Goal: Task Accomplishment & Management: Manage account settings

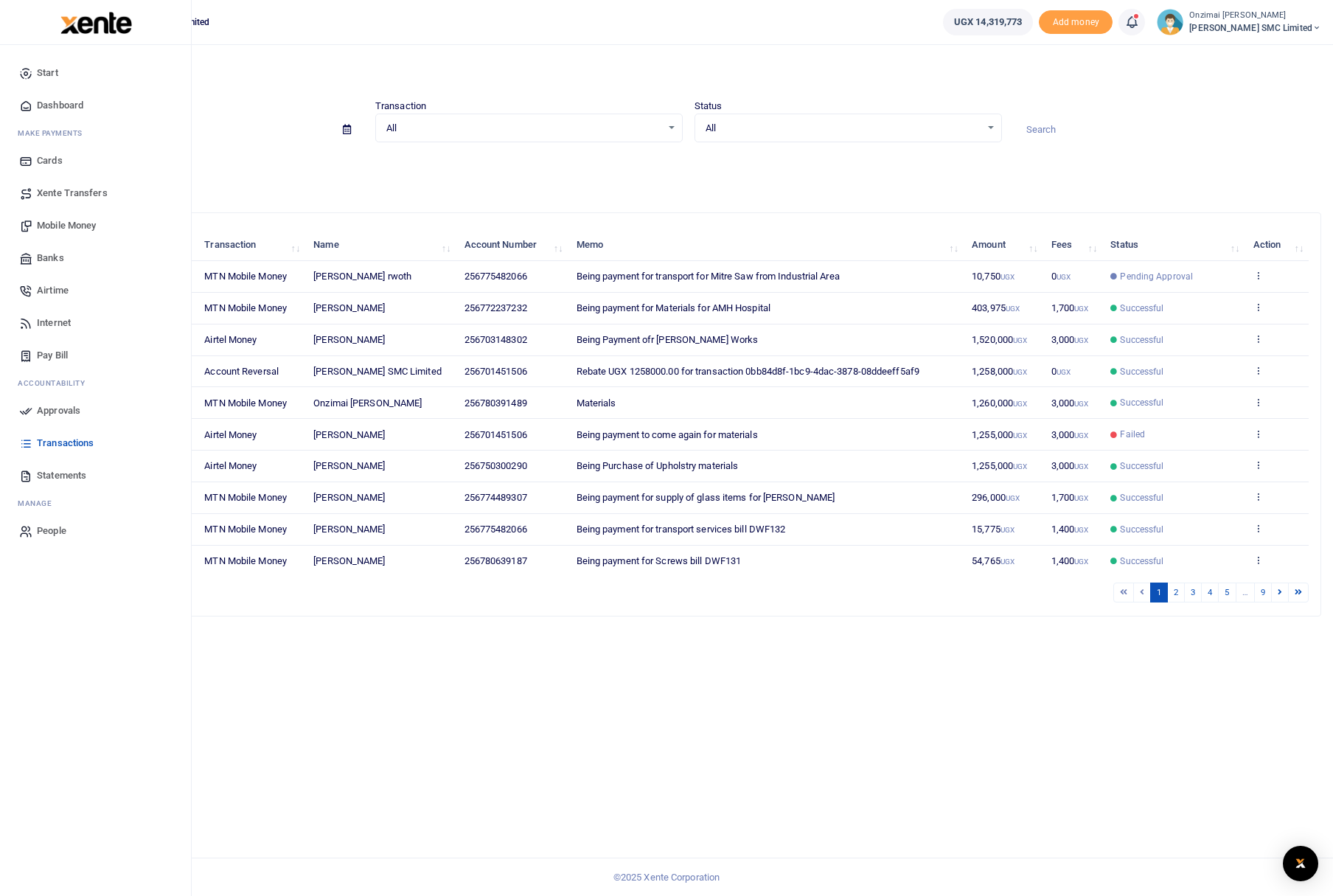
click at [50, 408] on span "Approvals" at bounding box center [59, 411] width 44 height 15
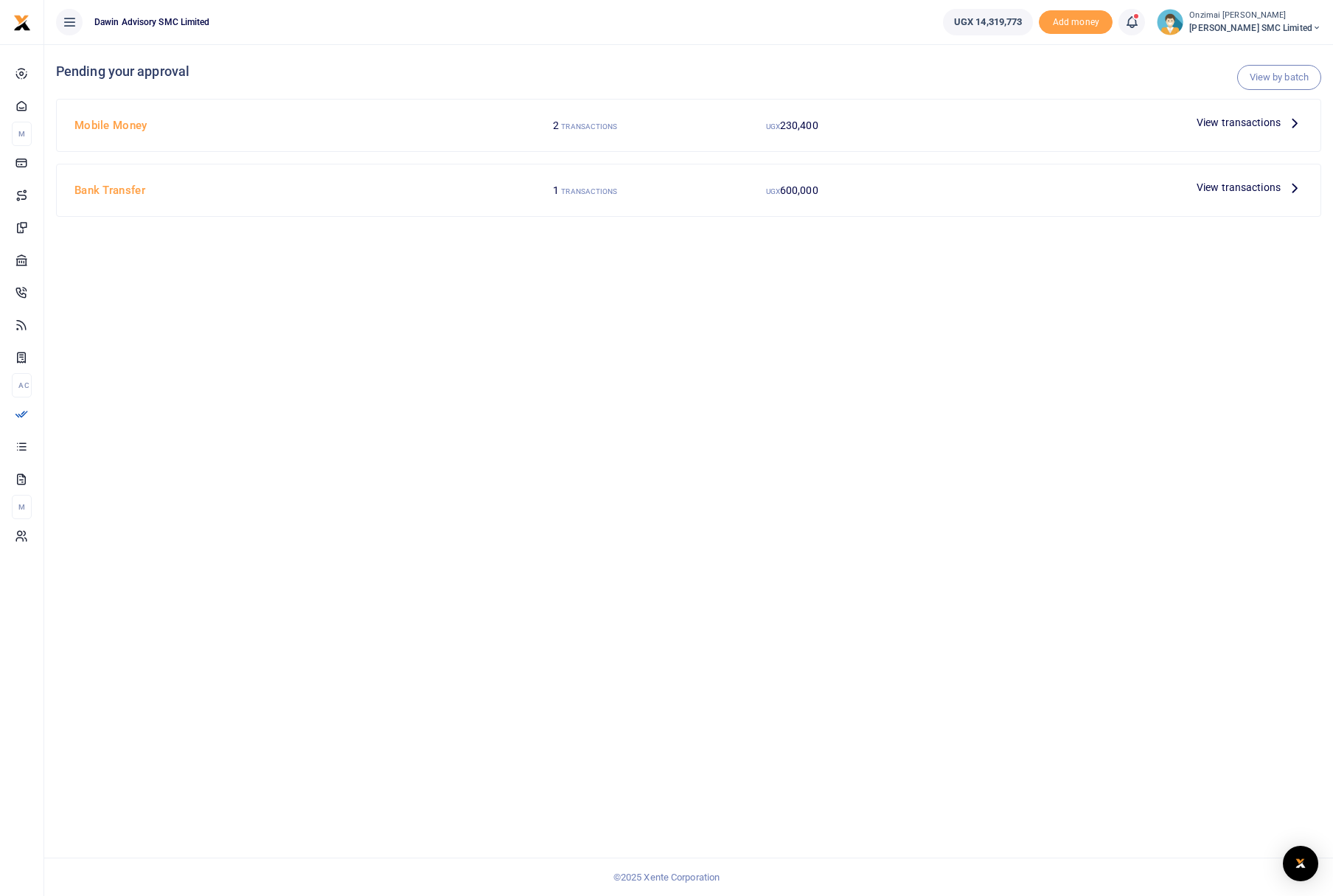
click at [1271, 119] on span "View transactions" at bounding box center [1239, 122] width 84 height 16
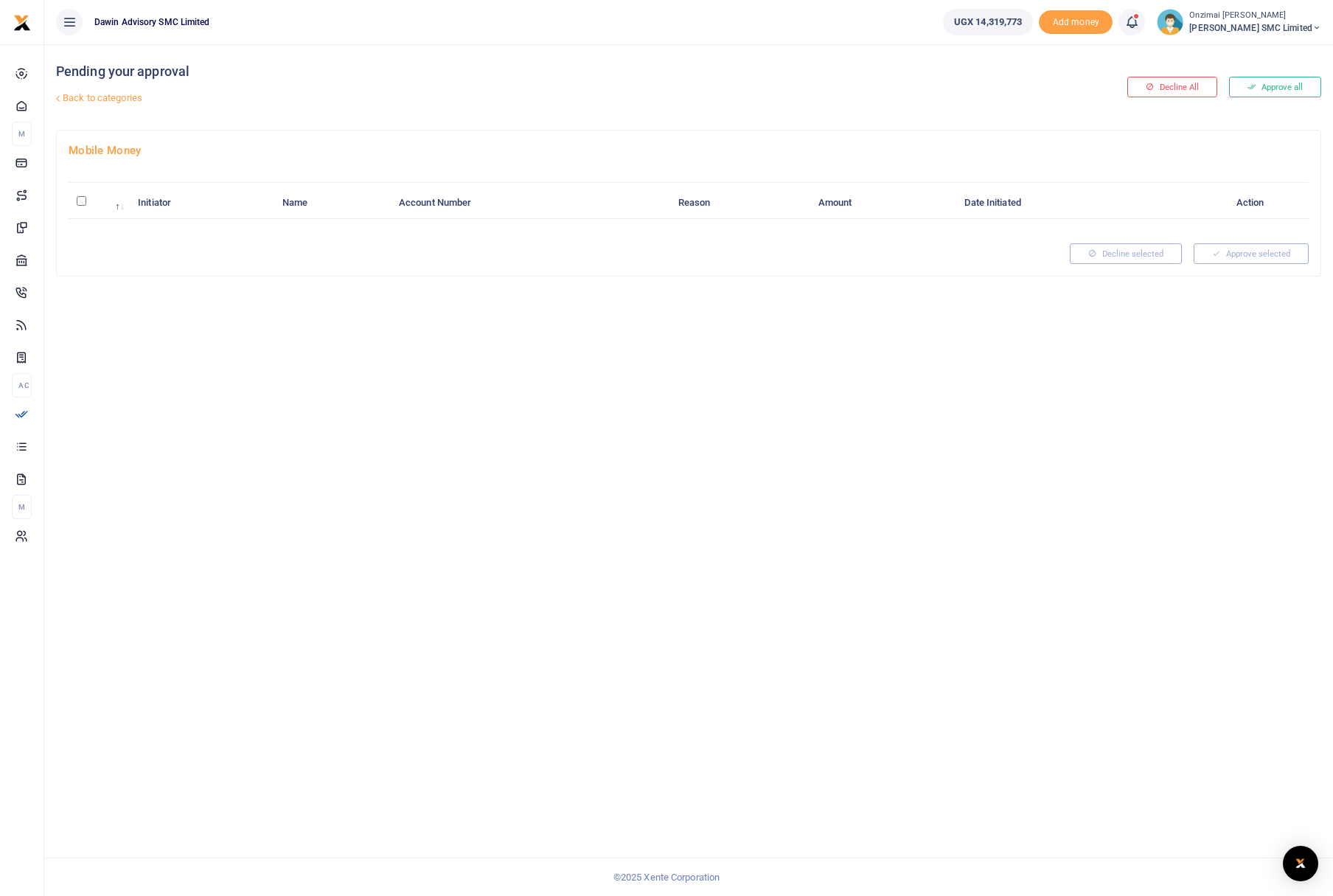
click at [892, 252] on div at bounding box center [563, 253] width 1001 height 20
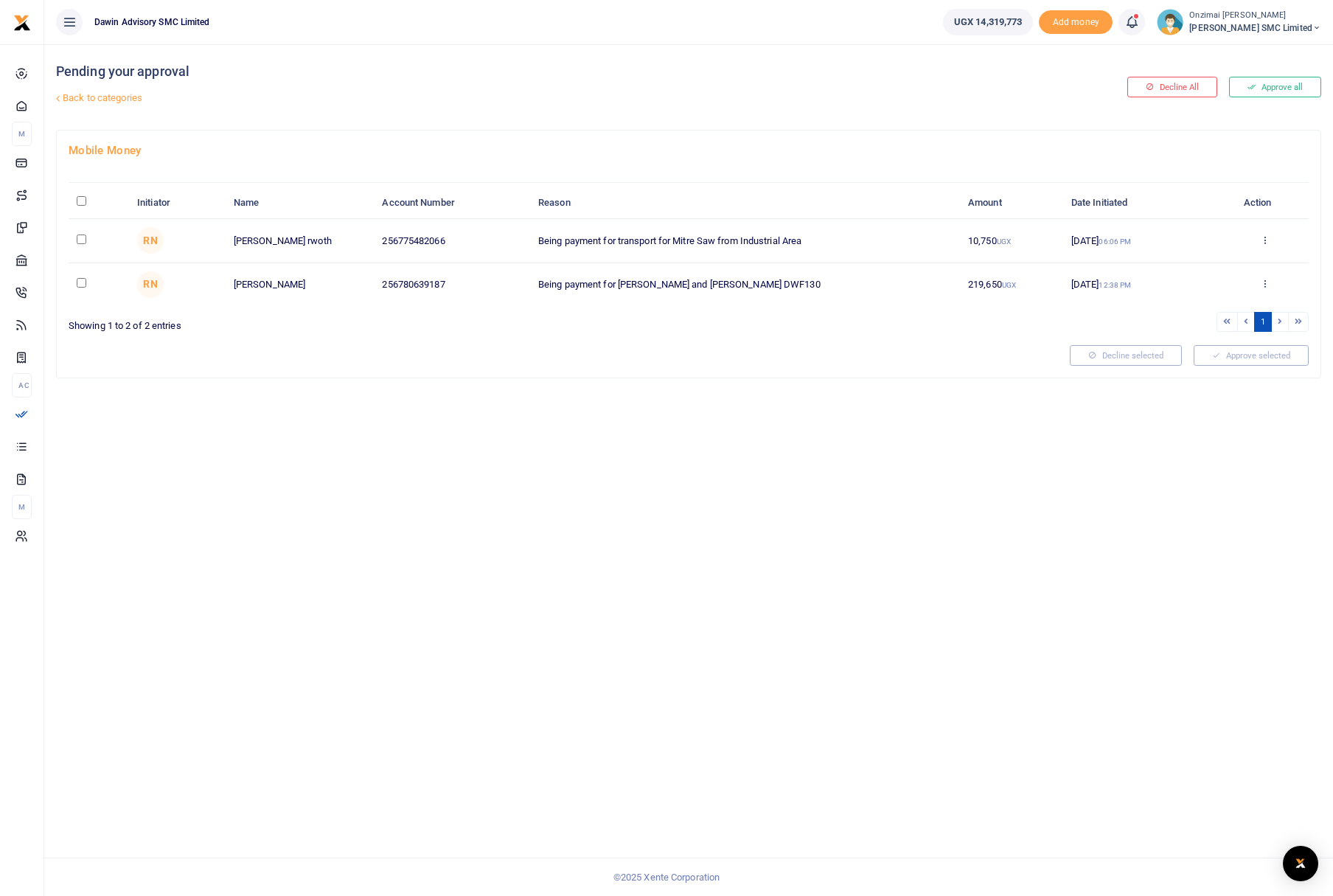
click at [82, 239] on input "checkbox" at bounding box center [81, 239] width 10 height 10
checkbox input "true"
click at [1252, 363] on button "Approve selected (1)" at bounding box center [1246, 355] width 125 height 20
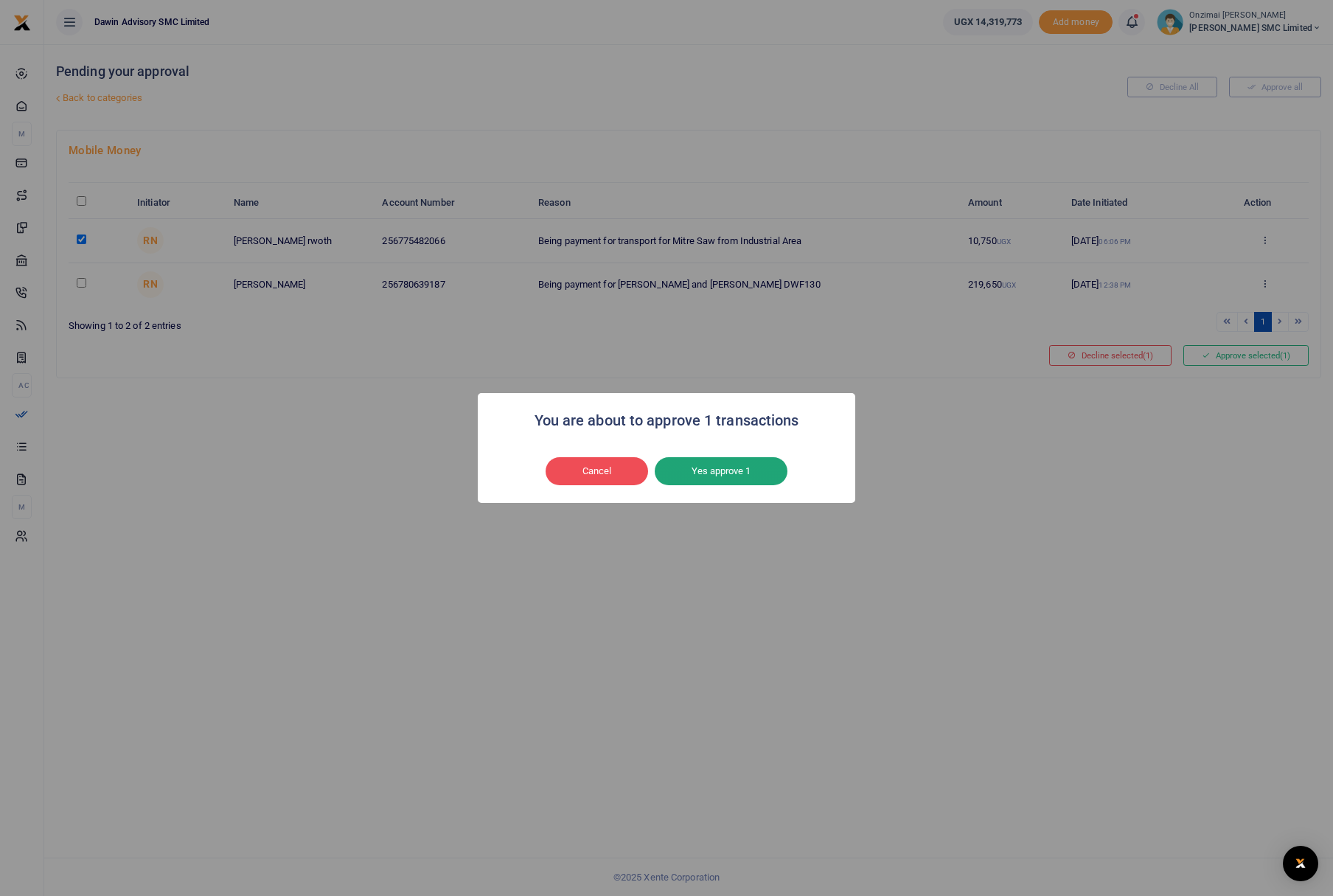
click at [733, 479] on button "Yes approve 1" at bounding box center [721, 471] width 133 height 28
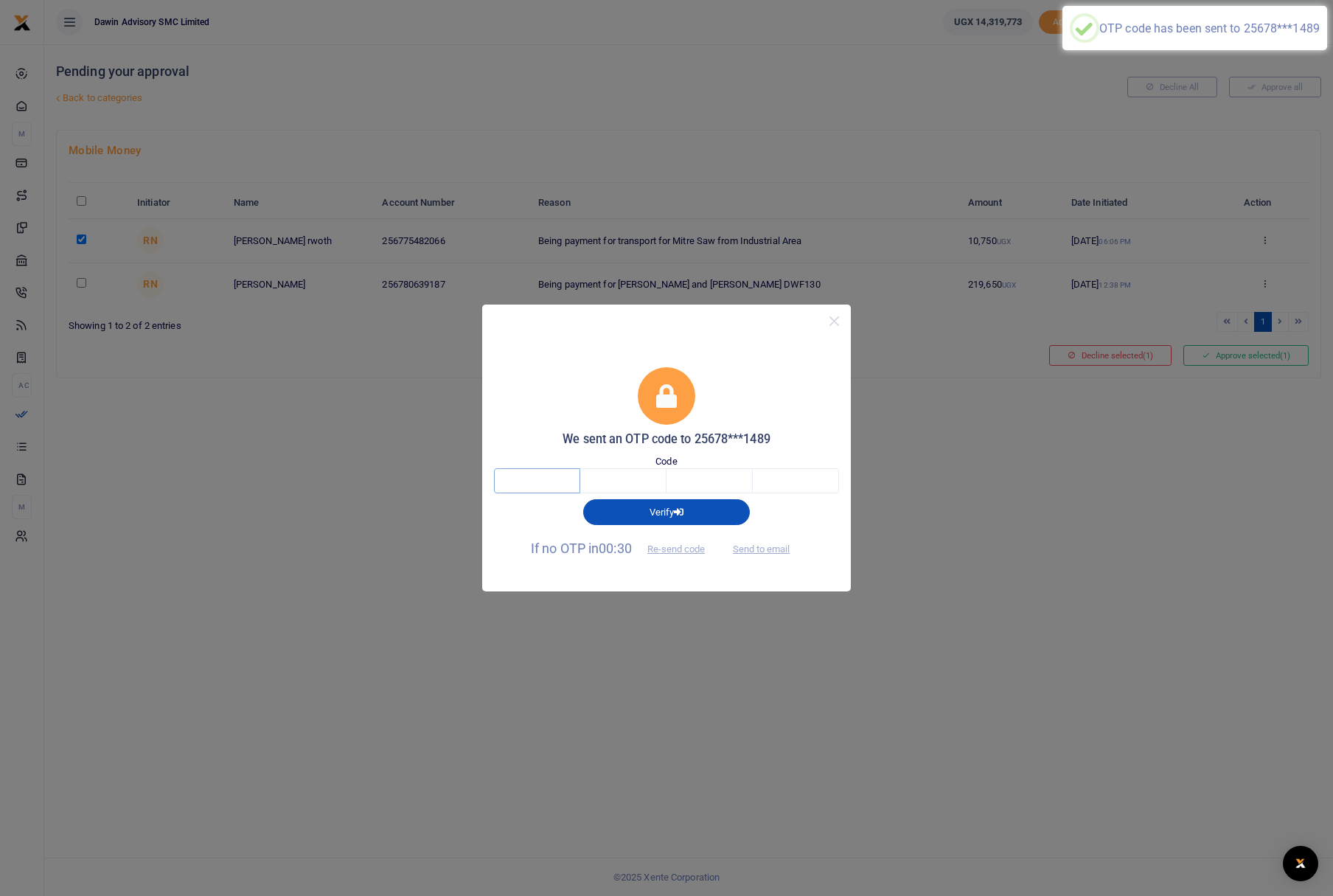
click at [568, 480] on input "text" at bounding box center [537, 480] width 86 height 25
type input "4"
type input "5"
type input "7"
type input "0"
